Goal: Task Accomplishment & Management: Manage account settings

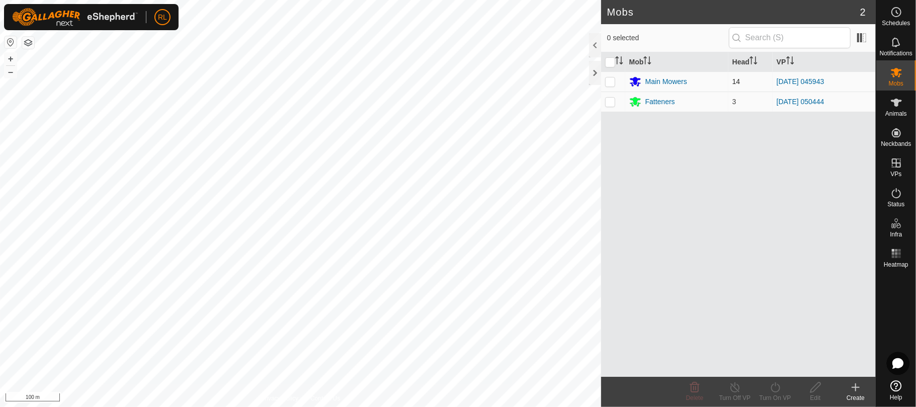
click at [610, 83] on p-checkbox at bounding box center [610, 81] width 10 height 8
checkbox input "true"
click at [775, 389] on icon at bounding box center [775, 387] width 13 height 12
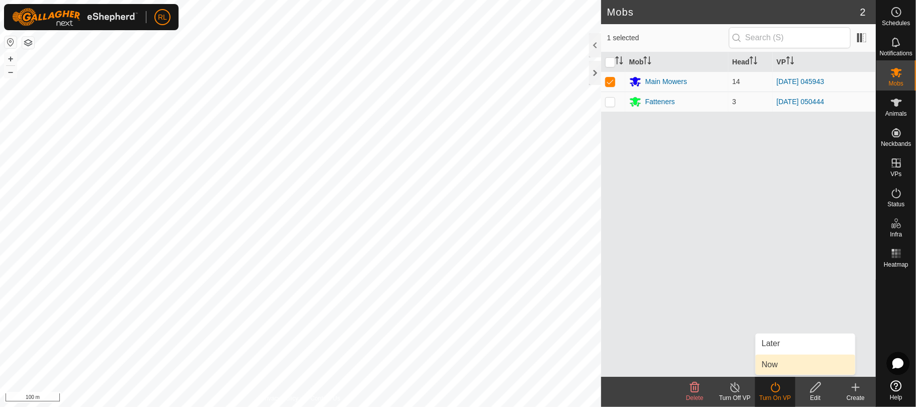
click at [774, 369] on link "Now" at bounding box center [806, 365] width 100 height 20
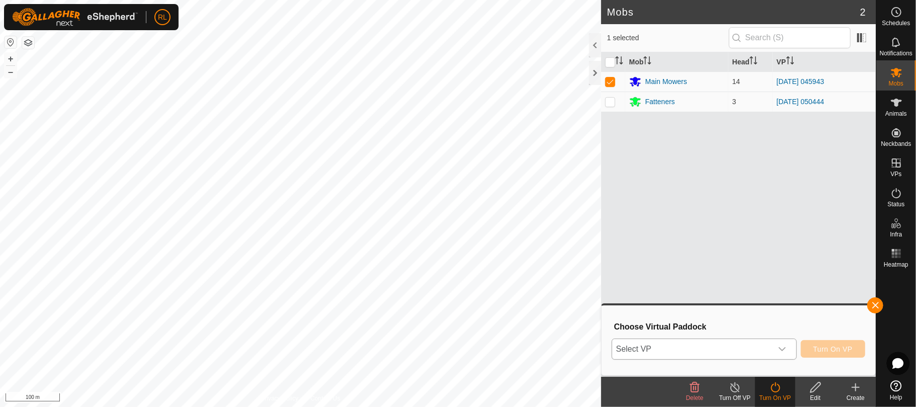
click at [781, 349] on icon "dropdown trigger" at bounding box center [782, 349] width 8 height 8
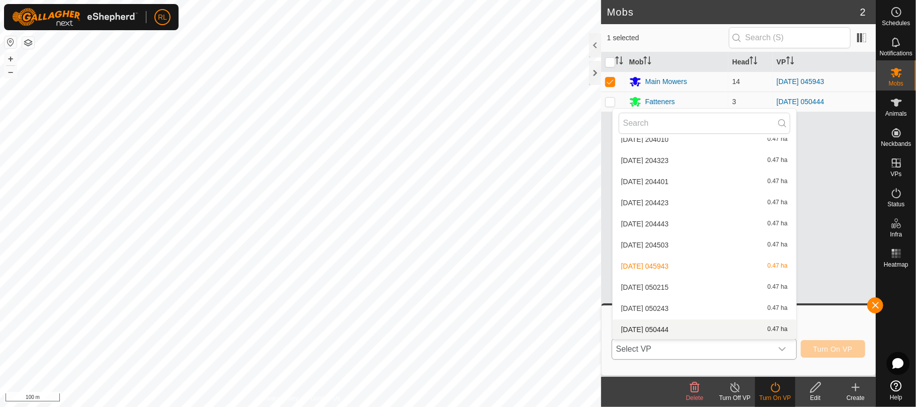
scroll to position [1753, 0]
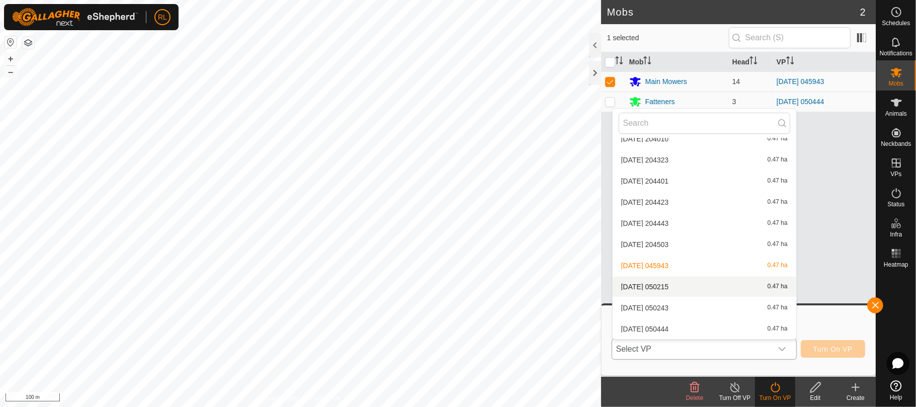
click at [672, 286] on li "[DATE] [DATE] 0.47 ha" at bounding box center [705, 287] width 184 height 20
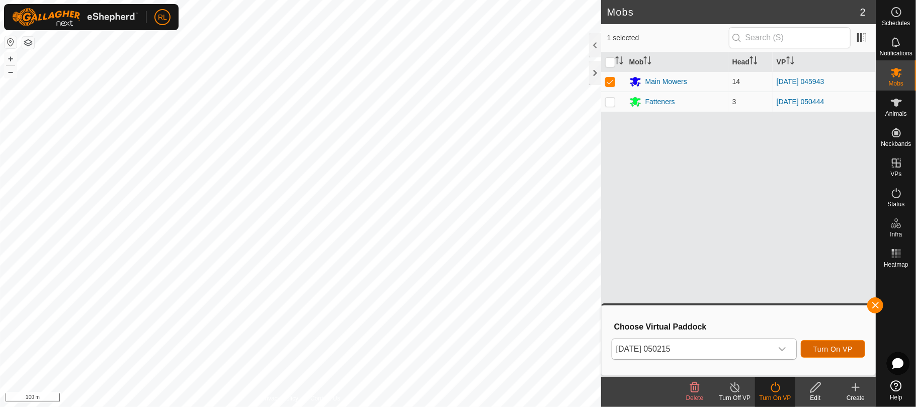
click at [823, 347] on span "Turn On VP" at bounding box center [832, 349] width 39 height 8
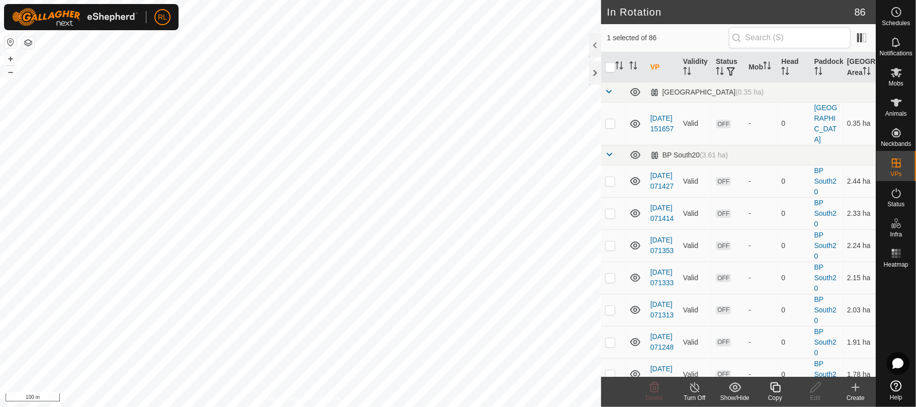
checkbox input "false"
checkbox input "true"
click at [772, 393] on div "Copy" at bounding box center [775, 397] width 40 height 9
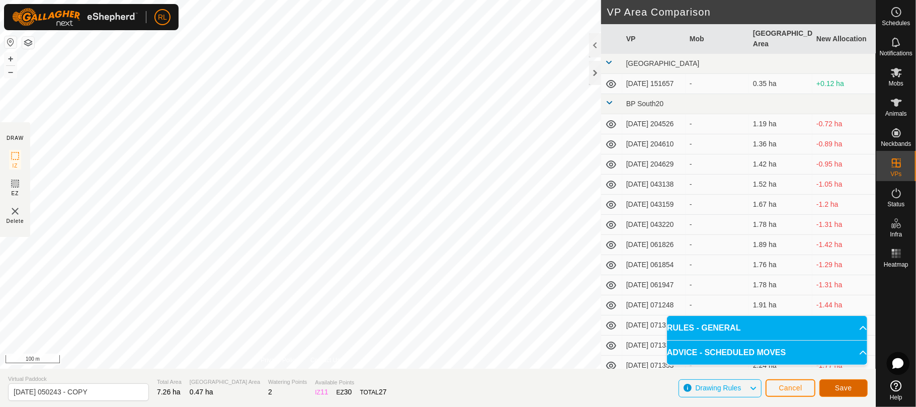
click at [833, 386] on button "Save" at bounding box center [843, 388] width 48 height 18
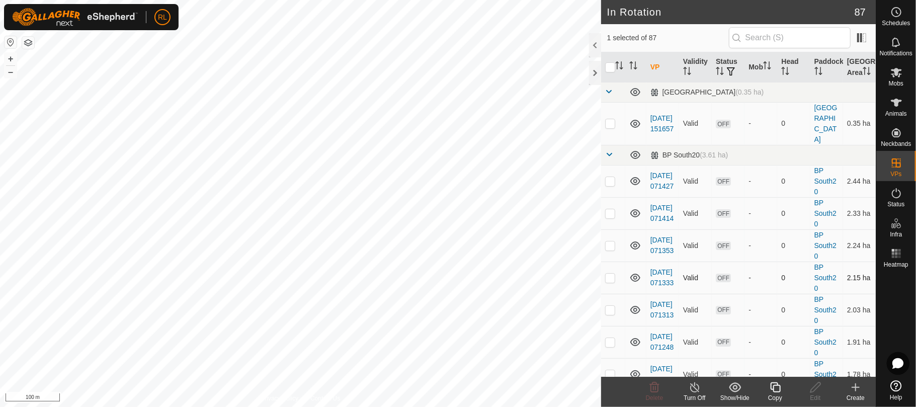
checkbox input "false"
checkbox input "true"
click at [773, 393] on div "Copy" at bounding box center [775, 397] width 40 height 9
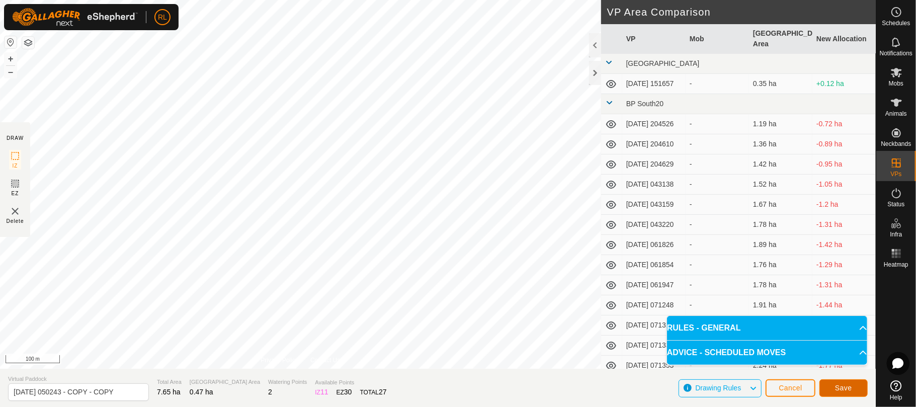
click at [837, 390] on span "Save" at bounding box center [843, 388] width 17 height 8
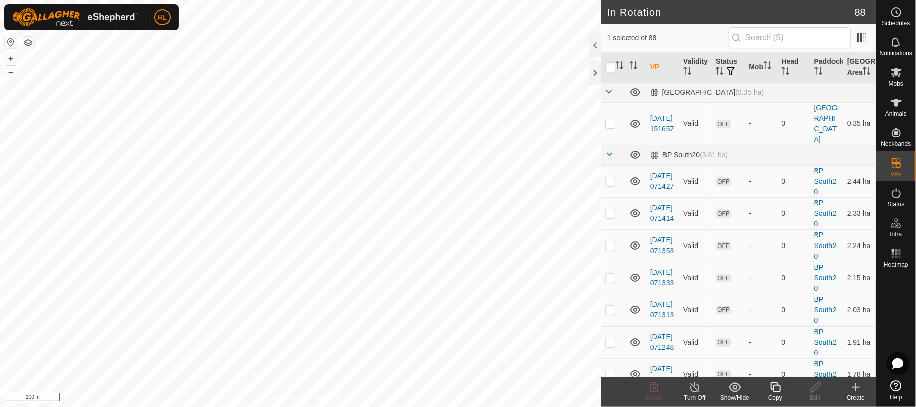
checkbox input "false"
checkbox input "true"
click at [773, 394] on div "Copy" at bounding box center [775, 397] width 40 height 9
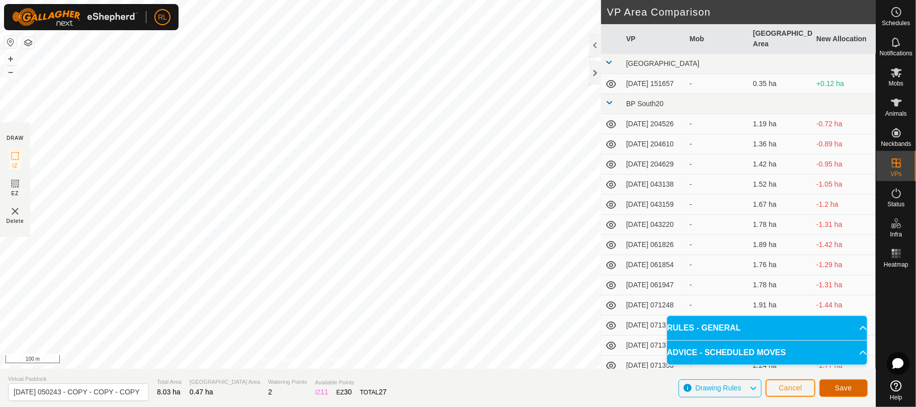
click at [832, 389] on button "Save" at bounding box center [843, 388] width 48 height 18
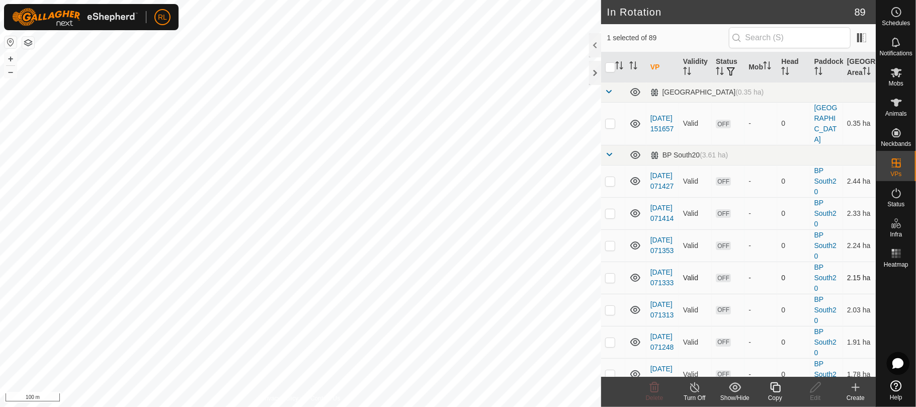
checkbox input "false"
checkbox input "true"
click at [776, 389] on icon at bounding box center [775, 387] width 13 height 12
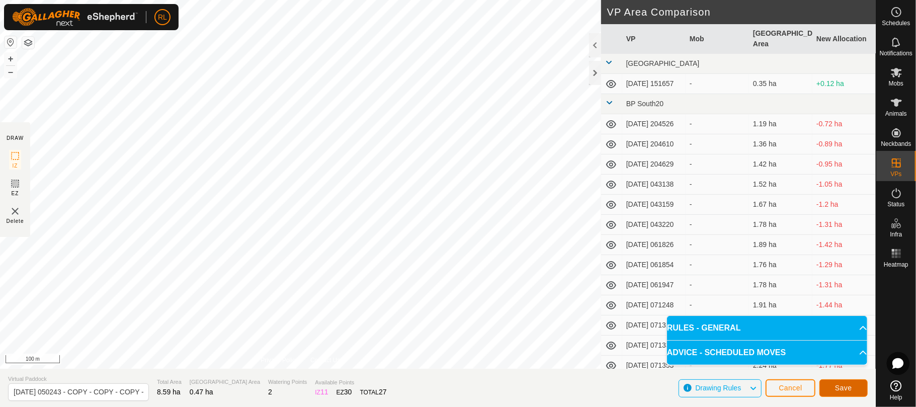
click at [833, 387] on button "Save" at bounding box center [843, 388] width 48 height 18
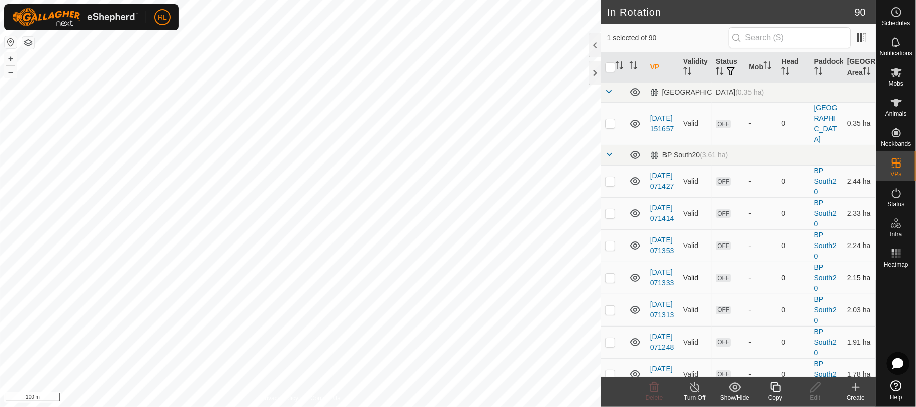
checkbox input "false"
checkbox input "true"
click at [772, 390] on icon at bounding box center [775, 387] width 13 height 12
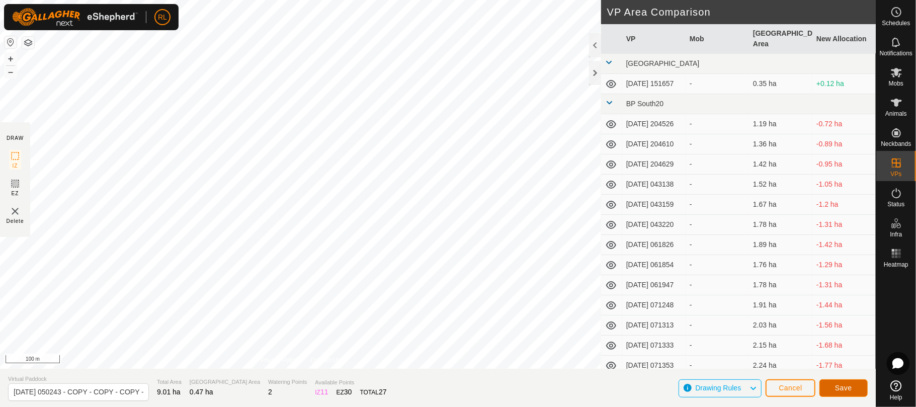
click at [833, 387] on button "Save" at bounding box center [843, 388] width 48 height 18
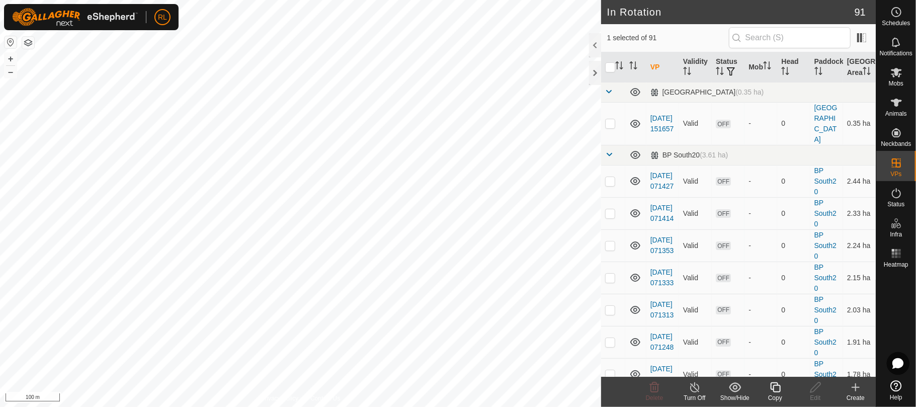
checkbox input "false"
checkbox input "true"
click at [817, 392] on icon at bounding box center [815, 387] width 13 height 12
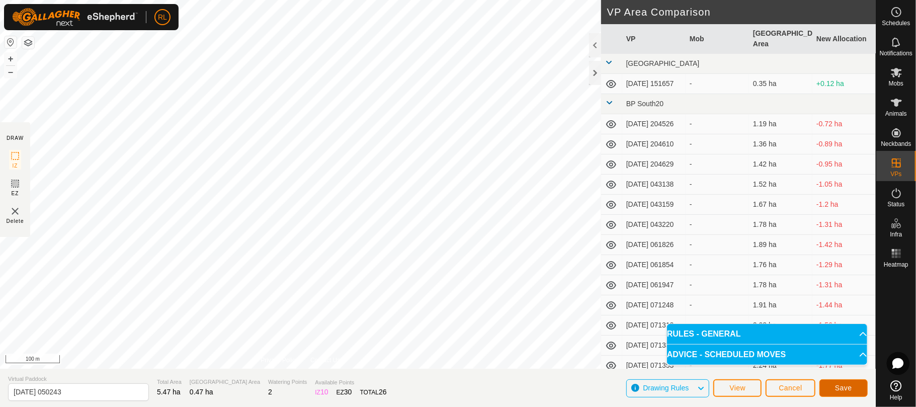
click at [840, 389] on span "Save" at bounding box center [843, 388] width 17 height 8
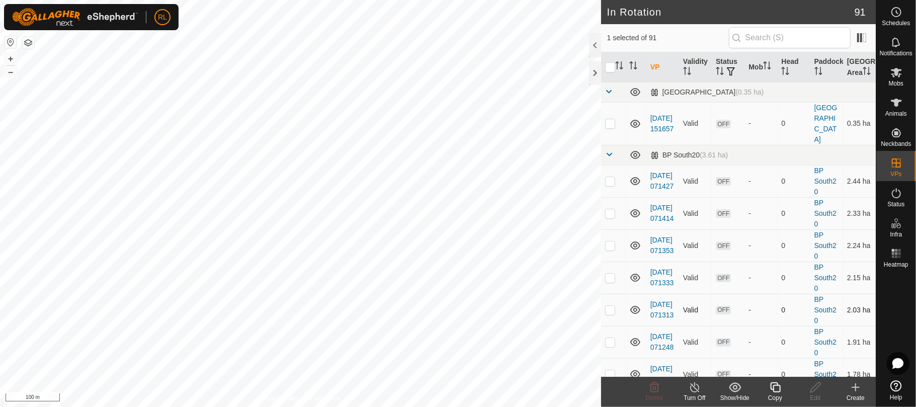
checkbox input "false"
checkbox input "true"
click at [811, 389] on icon at bounding box center [815, 387] width 10 height 10
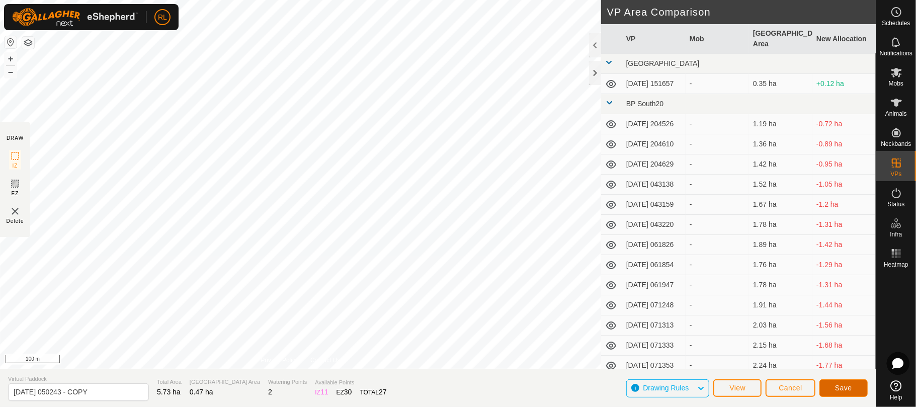
click at [826, 386] on button "Save" at bounding box center [843, 388] width 48 height 18
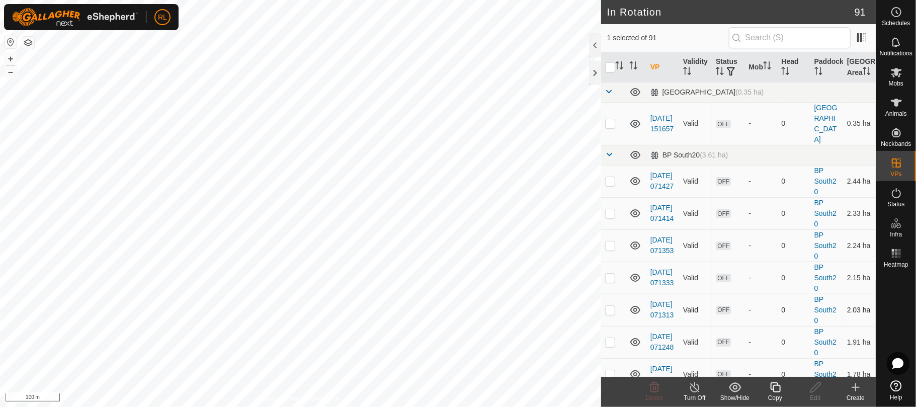
checkbox input "false"
checkbox input "true"
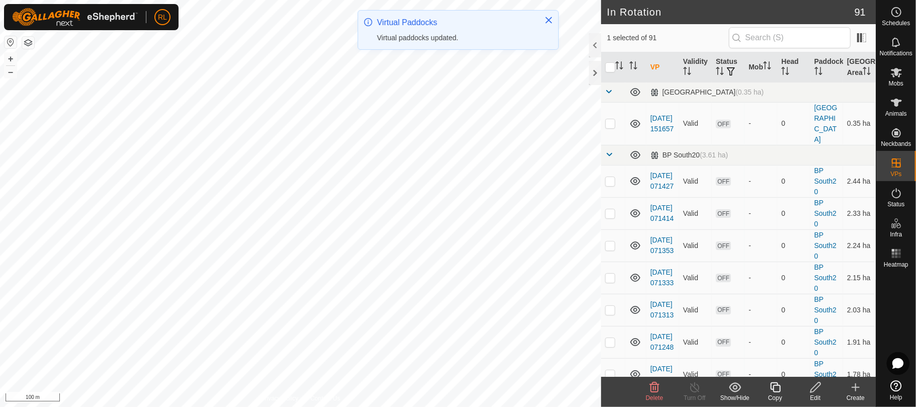
click at [816, 393] on div "Edit" at bounding box center [815, 397] width 40 height 9
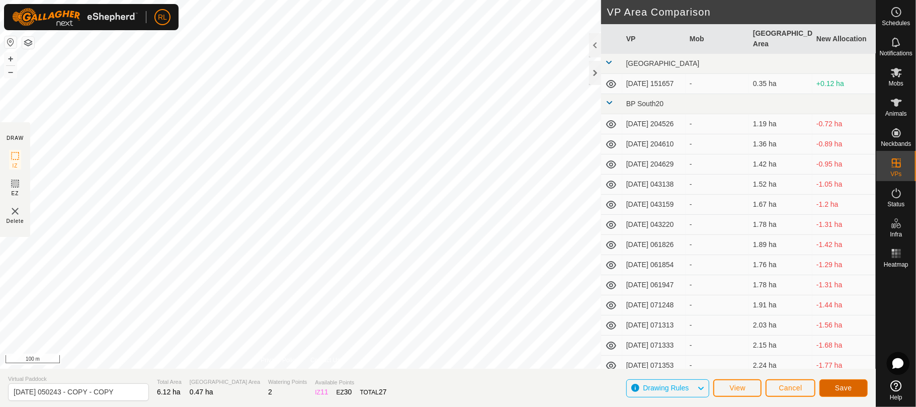
click at [837, 390] on span "Save" at bounding box center [843, 388] width 17 height 8
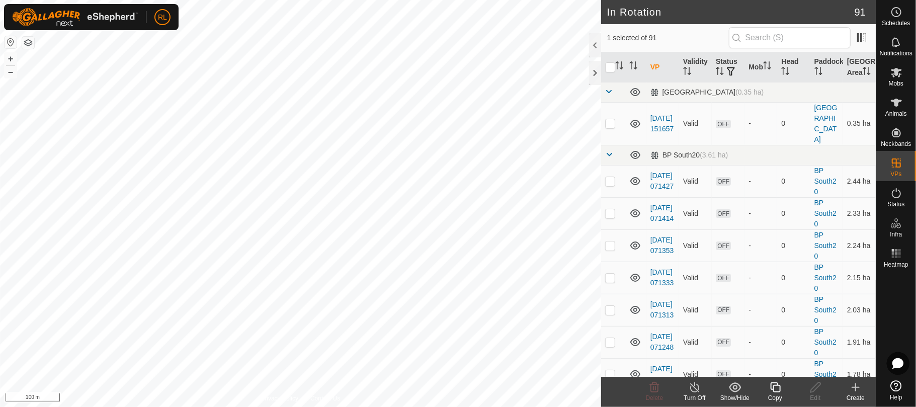
checkbox input "false"
checkbox input "true"
click at [817, 387] on icon at bounding box center [815, 387] width 10 height 10
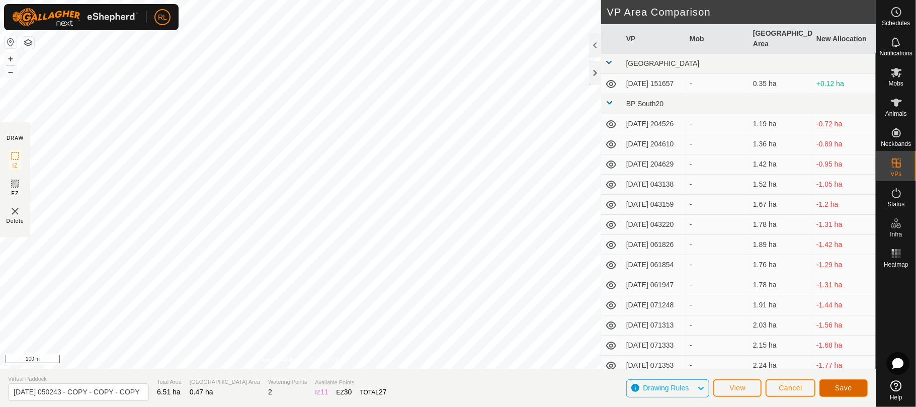
click at [827, 391] on button "Save" at bounding box center [843, 388] width 48 height 18
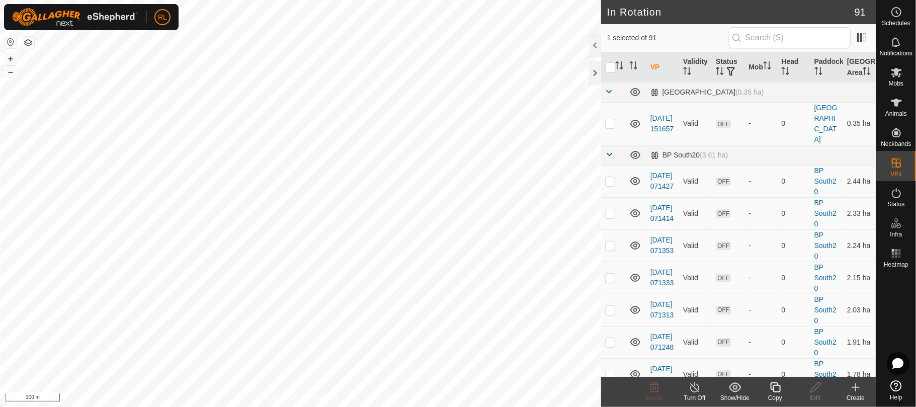
checkbox input "false"
checkbox input "true"
click at [815, 390] on icon at bounding box center [815, 387] width 13 height 12
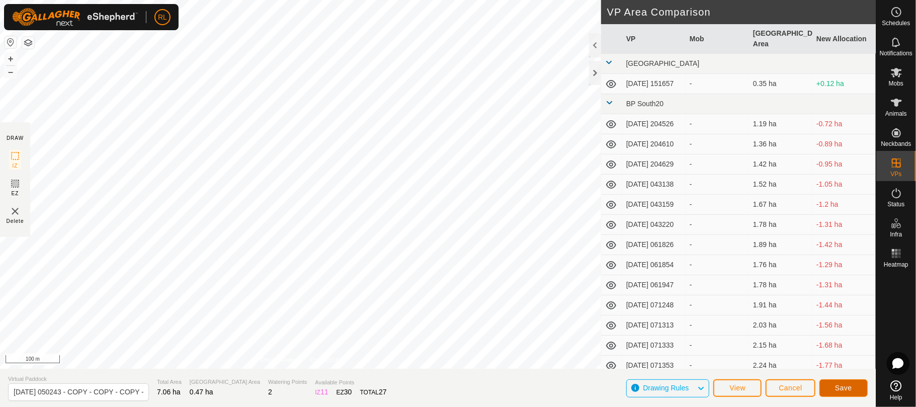
click at [840, 394] on button "Save" at bounding box center [843, 388] width 48 height 18
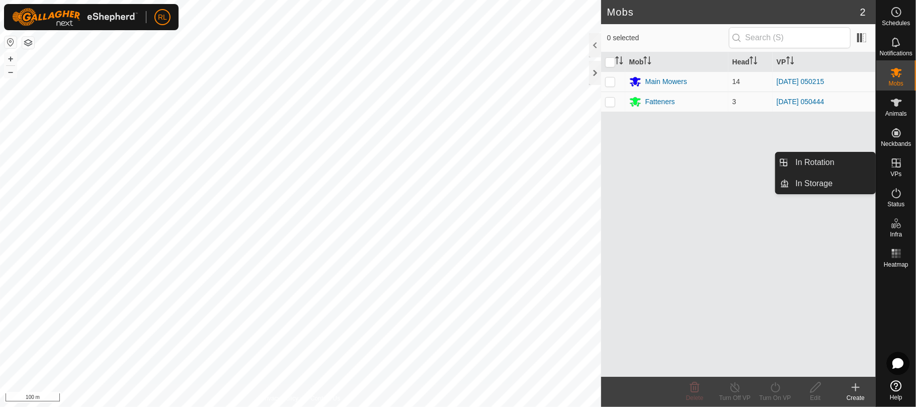
click at [894, 168] on icon at bounding box center [896, 163] width 12 height 12
click at [817, 167] on link "In Rotation" at bounding box center [833, 162] width 86 height 20
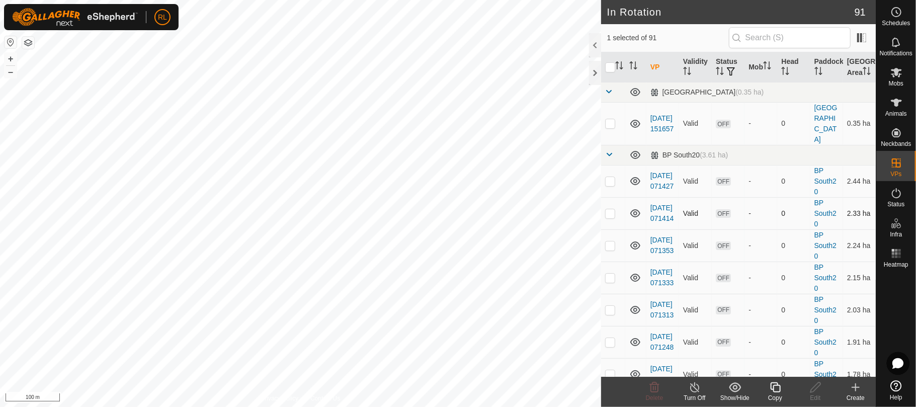
checkbox input "false"
checkbox input "true"
checkbox input "false"
click at [811, 398] on div "Edit" at bounding box center [815, 397] width 40 height 9
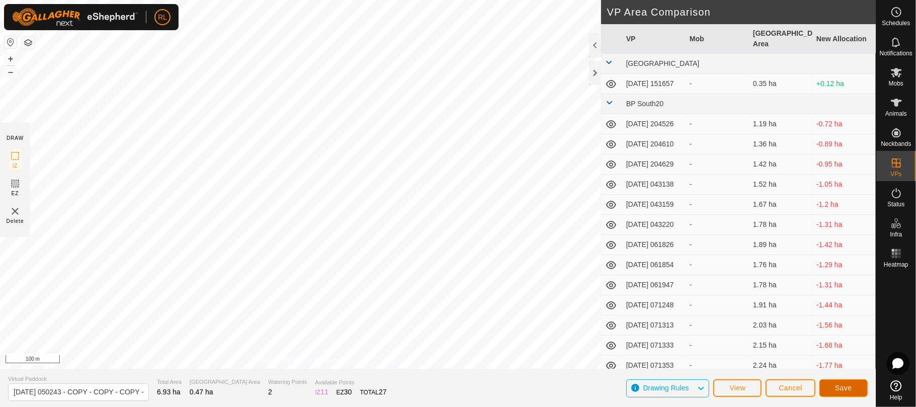
click at [838, 389] on span "Save" at bounding box center [843, 388] width 17 height 8
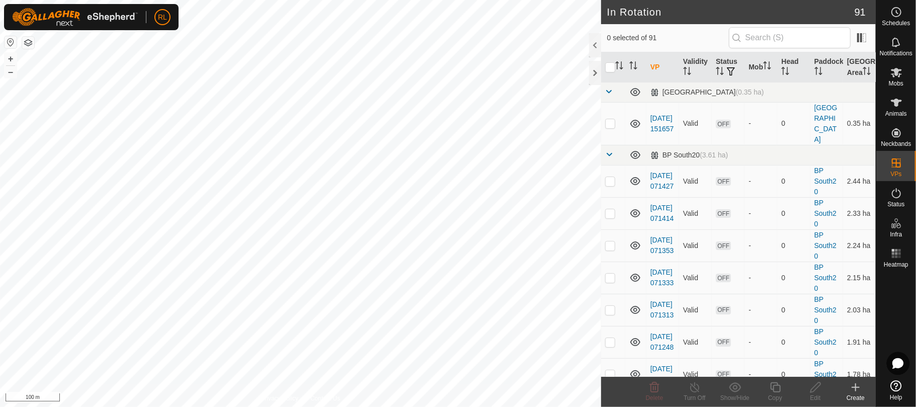
checkbox input "true"
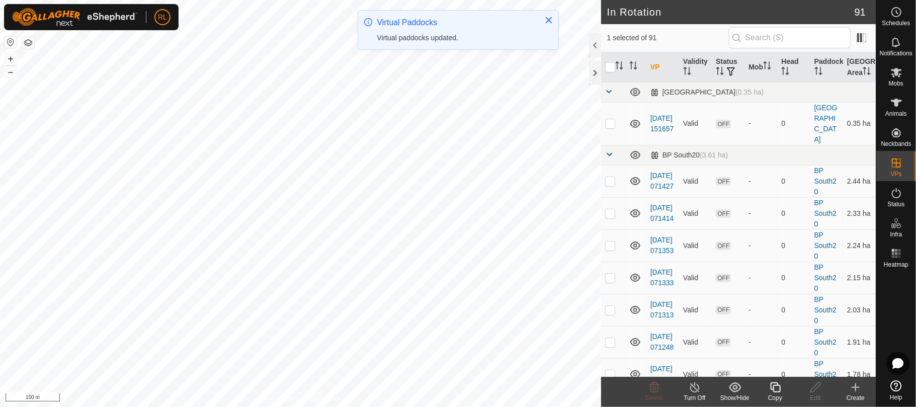
checkbox input "false"
checkbox input "true"
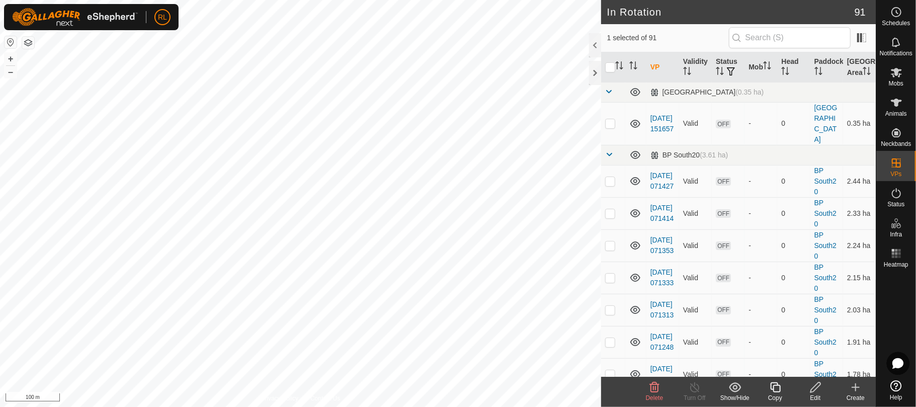
click at [811, 387] on icon at bounding box center [815, 387] width 13 height 12
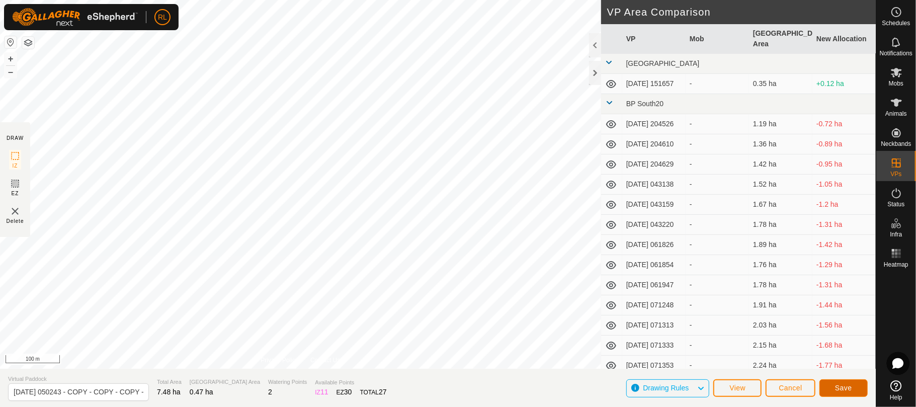
click at [854, 391] on button "Save" at bounding box center [843, 388] width 48 height 18
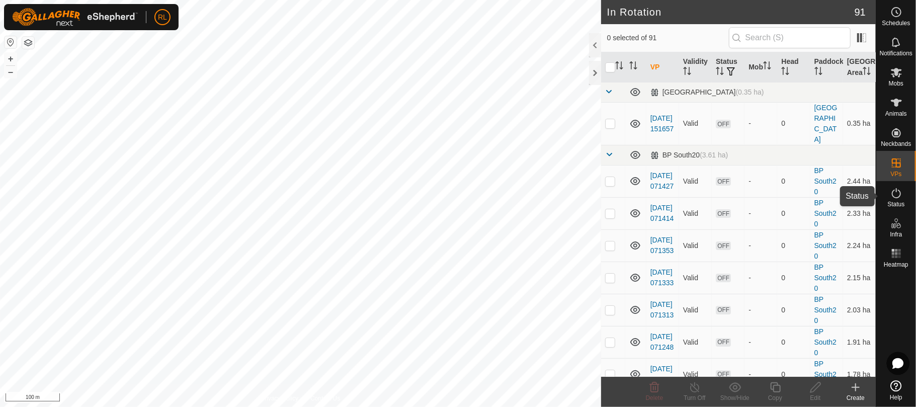
click at [900, 196] on icon at bounding box center [896, 193] width 12 height 12
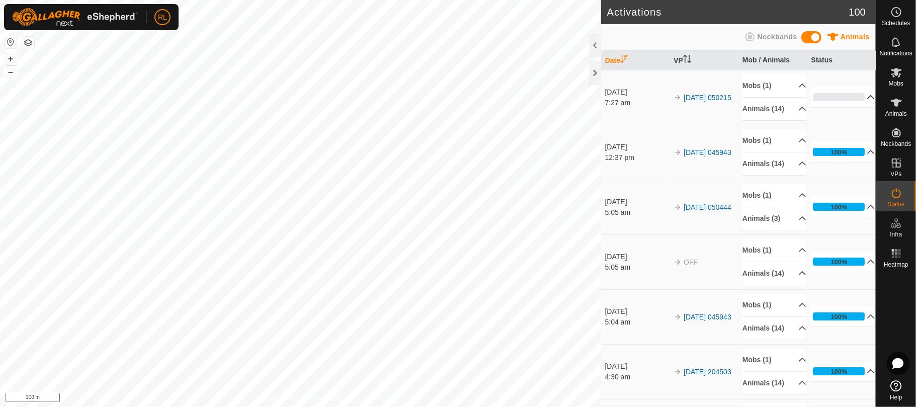
click at [854, 105] on p-accordion-header "0%" at bounding box center [843, 97] width 64 height 20
